Goal: Information Seeking & Learning: Learn about a topic

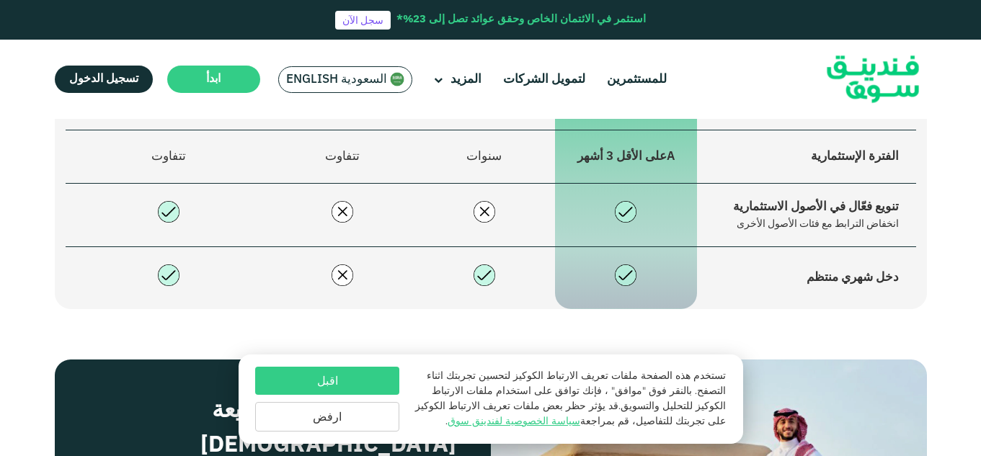
scroll to position [1111, 0]
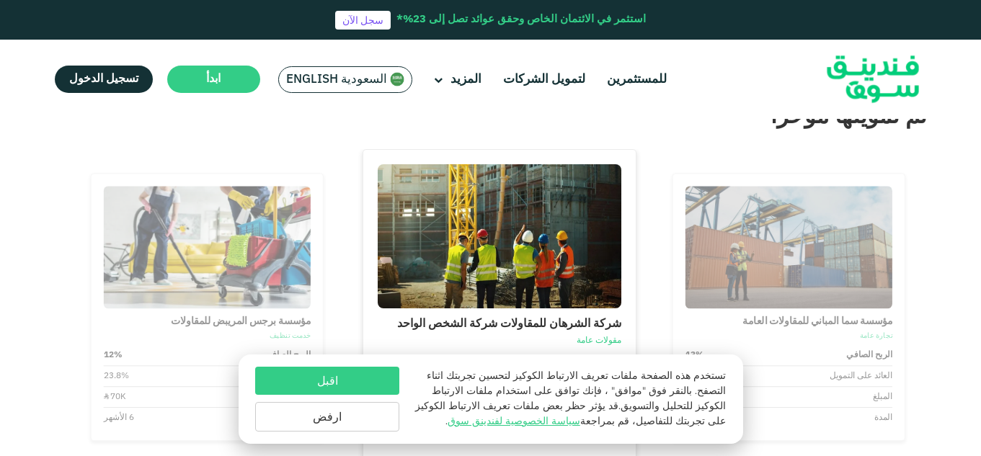
type tc-range-slider "4"
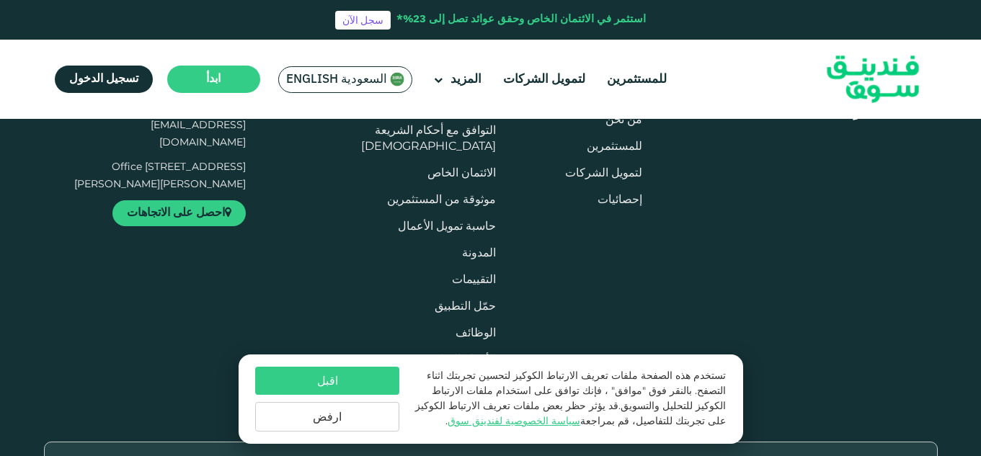
scroll to position [3503, 0]
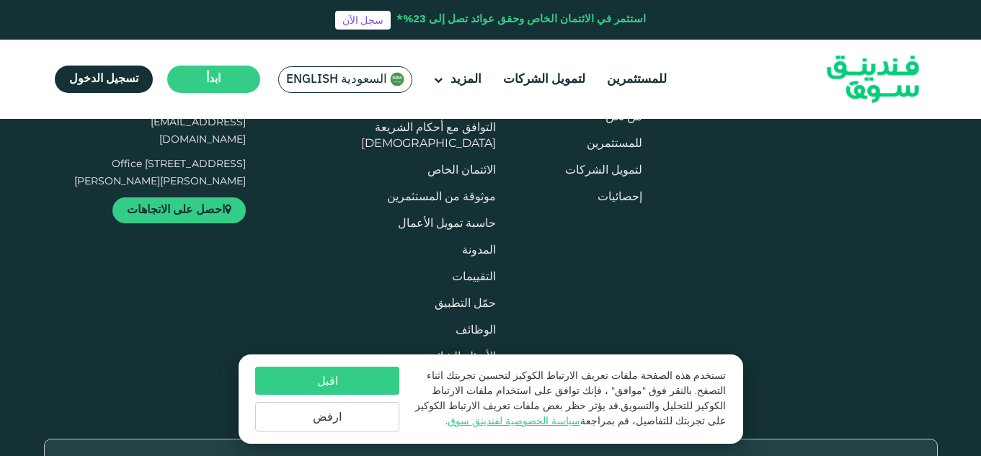
drag, startPoint x: 508, startPoint y: 283, endPoint x: 530, endPoint y: 265, distance: 27.7
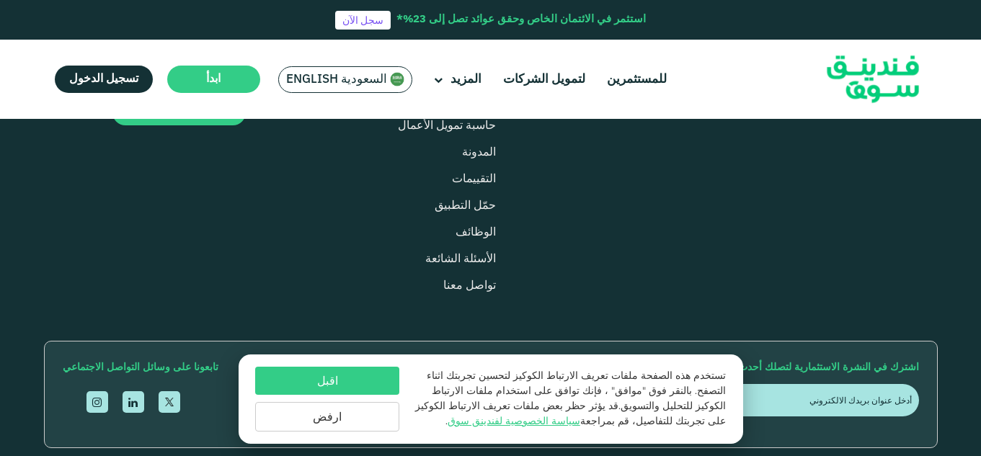
scroll to position [3601, 0]
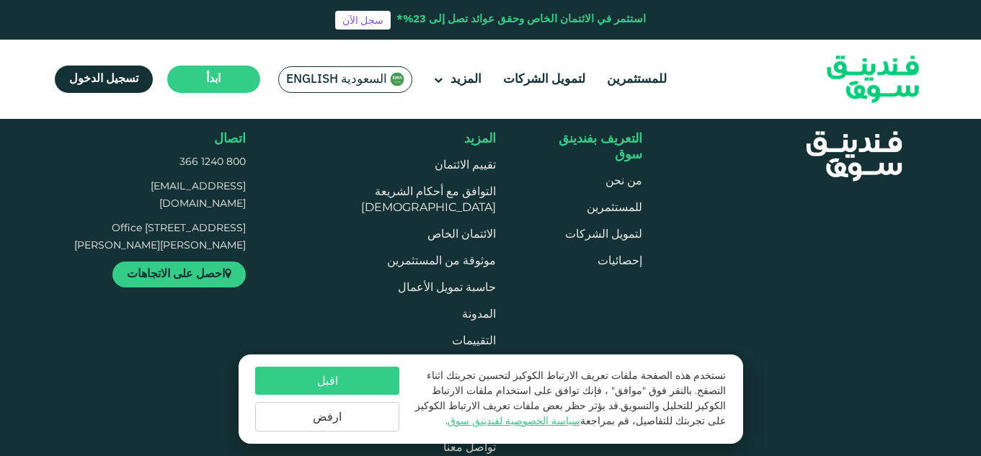
drag, startPoint x: 718, startPoint y: 241, endPoint x: 531, endPoint y: 275, distance: 189.7
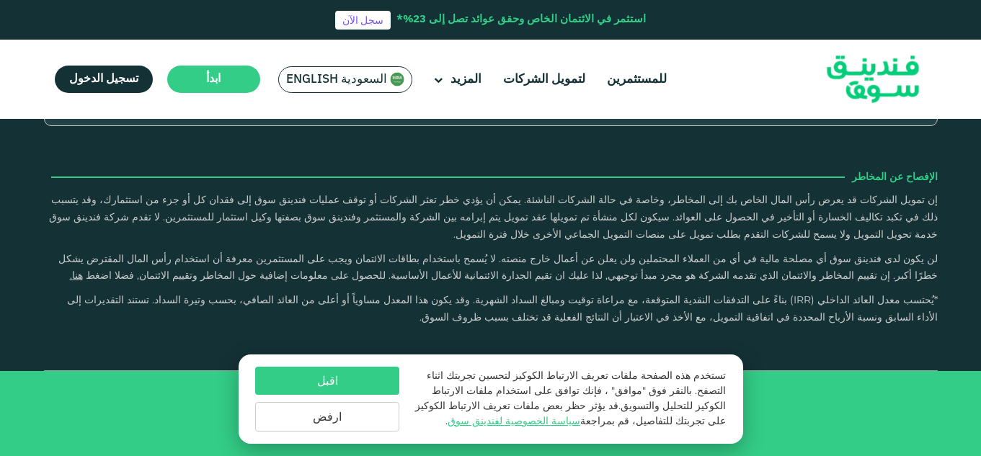
scroll to position [4768, 0]
click at [230, 286] on p "لن يكون لدى فندينق سوق أي مصلحة مالية في أي من العملاء المحتملين ولن يعلن عن أع…" at bounding box center [491, 269] width 894 height 35
click at [123, 91] on link "open Linkedin" at bounding box center [134, 80] width 22 height 22
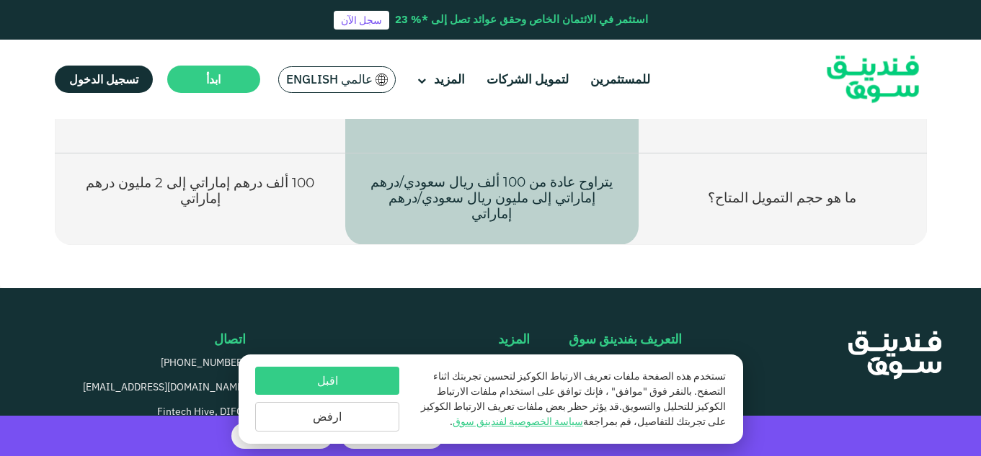
scroll to position [2252, 0]
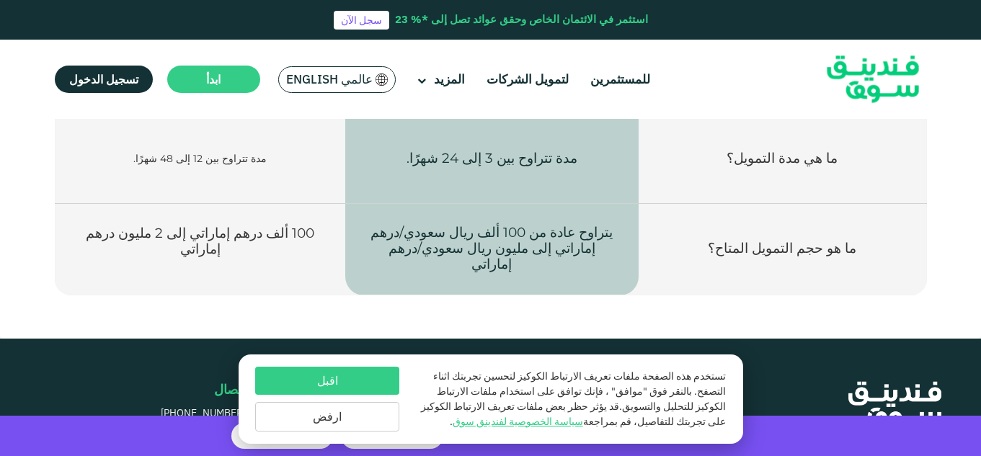
scroll to position [2194, 0]
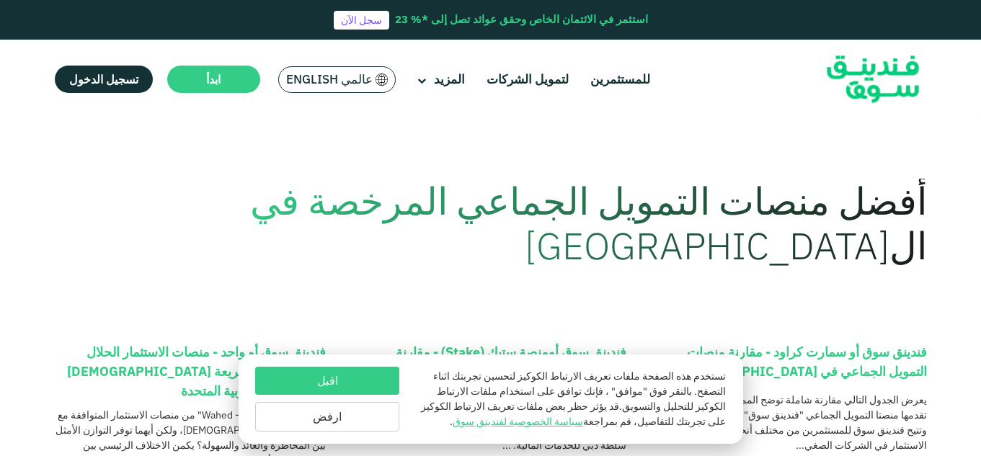
drag, startPoint x: 0, startPoint y: 0, endPoint x: 531, endPoint y: 253, distance: 588.3
click at [531, 253] on h1 "أفضل منصات التمويل الجماعي المرخصة في ال[GEOGRAPHIC_DATA]" at bounding box center [578, 224] width 698 height 90
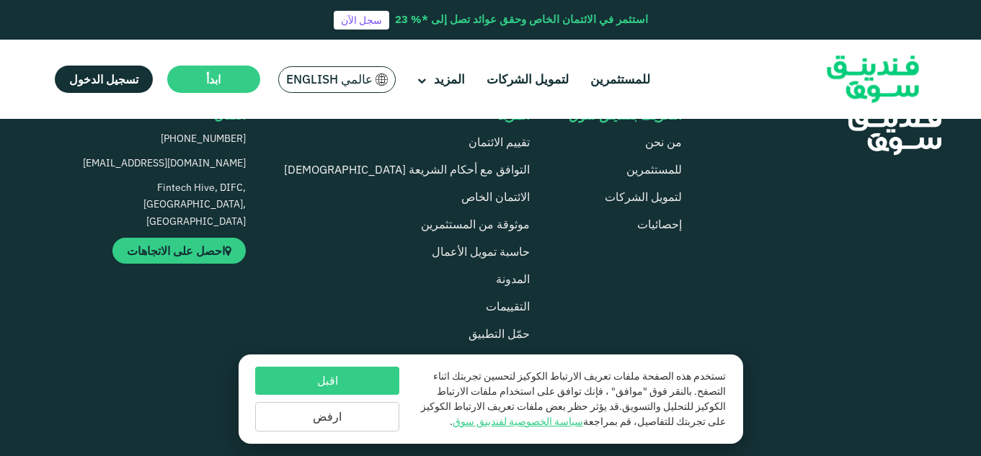
scroll to position [706, 0]
click at [468, 137] on link "تقييم الائتمان" at bounding box center [498, 140] width 61 height 14
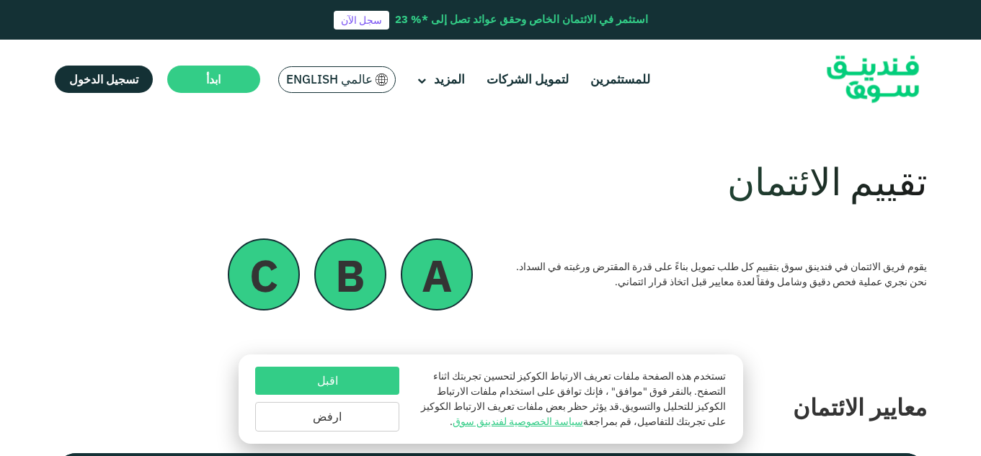
scroll to position [18, 0]
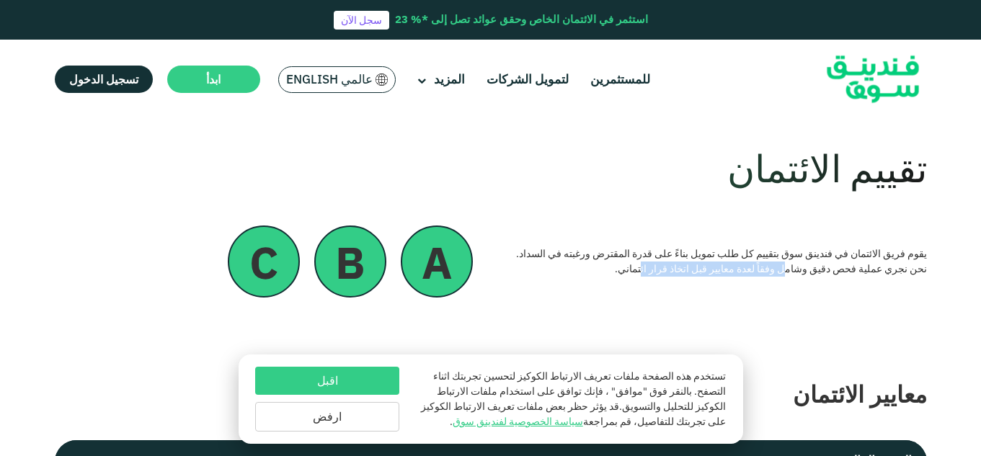
drag, startPoint x: 785, startPoint y: 263, endPoint x: 646, endPoint y: 276, distance: 139.7
click at [646, 276] on div "يقوم فريق الائتمان في فندينق سوق بتقييم كل طلب تمويل بناءً على قدرة المقترض ورغ…" at bounding box center [714, 261] width 425 height 30
click at [267, 316] on div "تقييم الائتمان يقوم فريق الائتمان في فندينق سوق بتقييم كل طلب تمويل بناءً على ق…" at bounding box center [491, 219] width 872 height 215
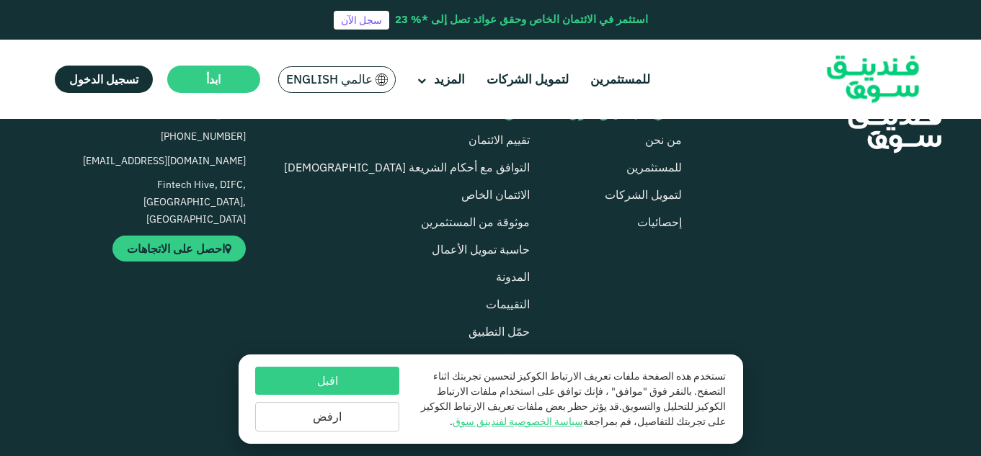
scroll to position [1385, 0]
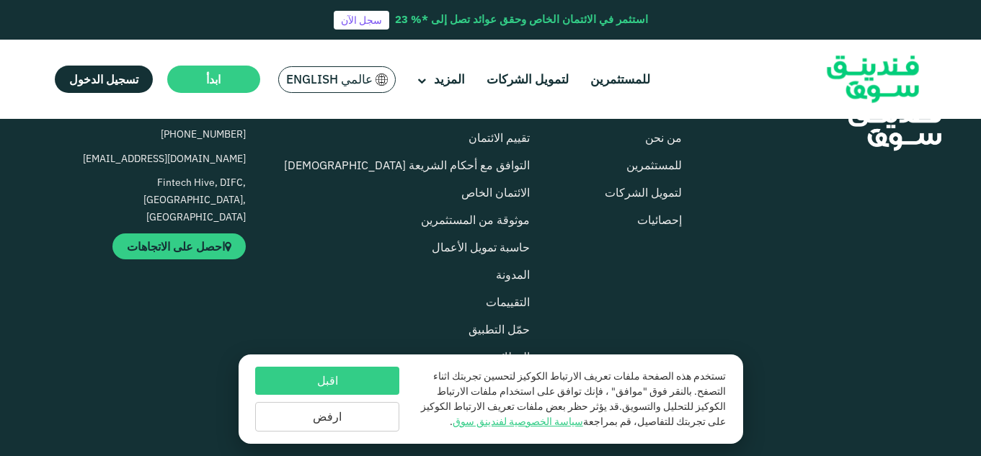
click at [295, 285] on div "التعريف بفندينق سوق من نحن للمستثمرين لتمويل الشركات إحصائيات" at bounding box center [363, 267] width 639 height 328
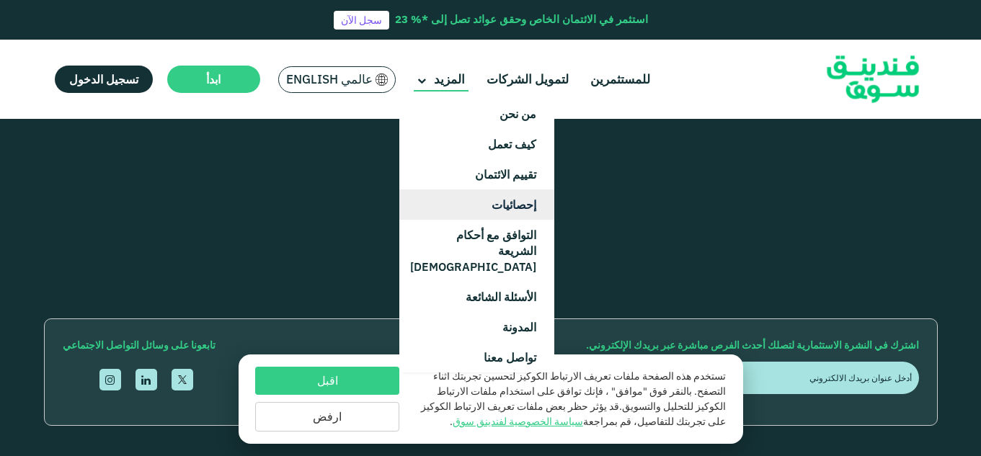
scroll to position [1535, 0]
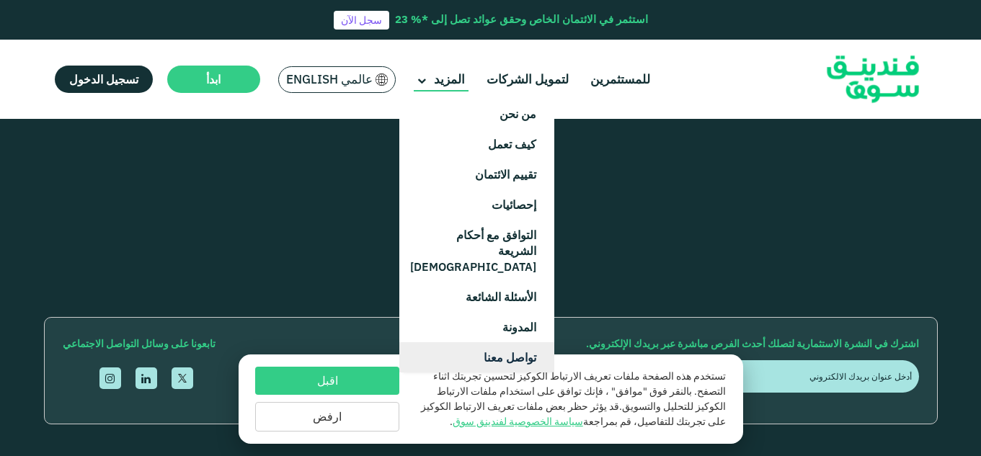
click at [507, 347] on link "تواصل معنا" at bounding box center [476, 357] width 155 height 30
